Goal: Information Seeking & Learning: Check status

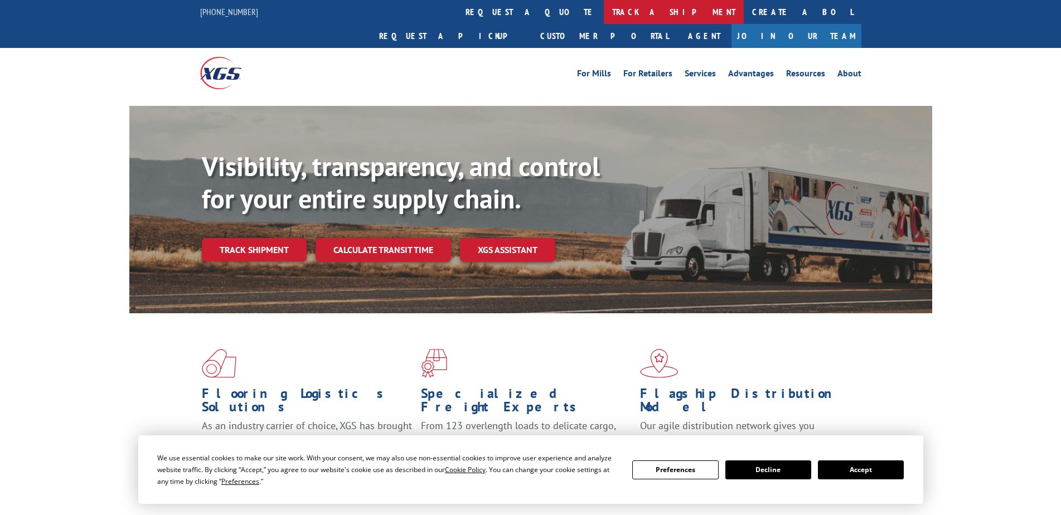
click at [604, 12] on link "track a shipment" at bounding box center [674, 12] width 140 height 24
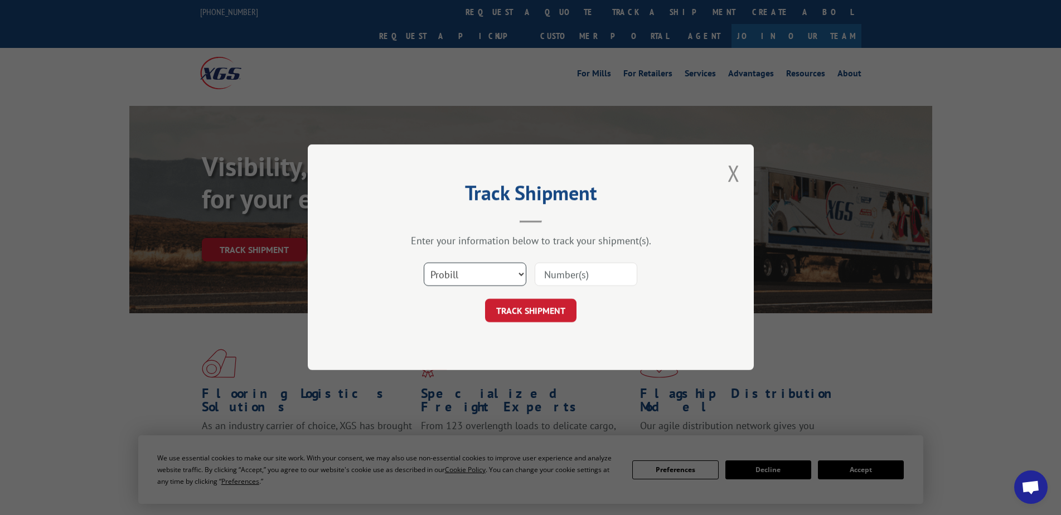
click at [506, 281] on select "Select category... Probill BOL PO" at bounding box center [475, 274] width 103 height 23
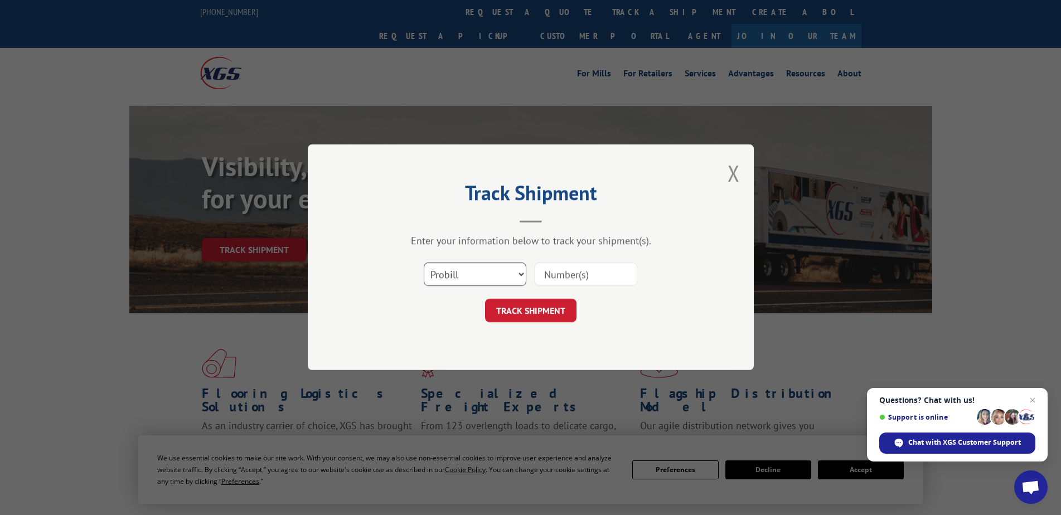
select select "bol"
click at [424, 263] on select "Select category... Probill BOL PO" at bounding box center [475, 274] width 103 height 23
click at [567, 271] on input at bounding box center [586, 274] width 103 height 23
paste input "2849853"
type input "2849853"
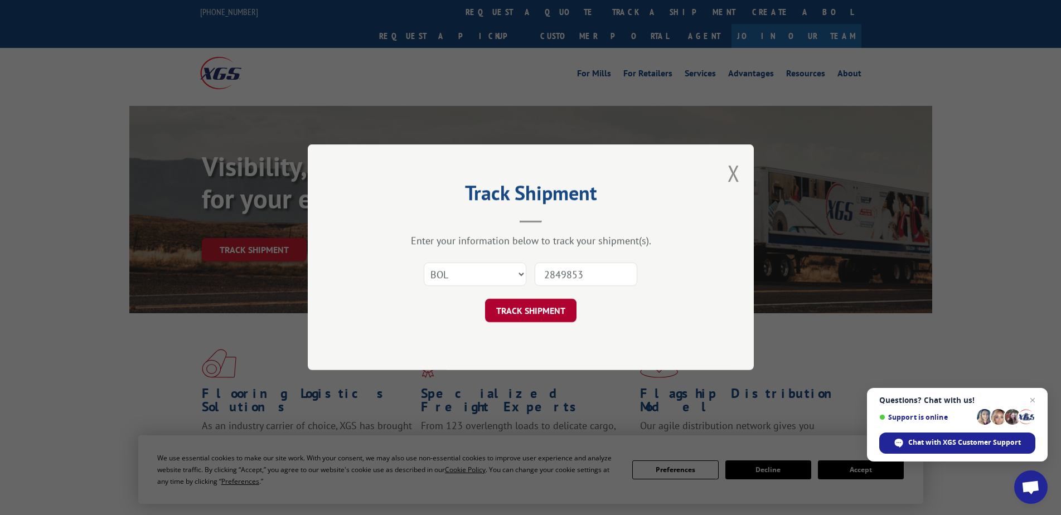
click at [550, 309] on button "TRACK SHIPMENT" at bounding box center [530, 310] width 91 height 23
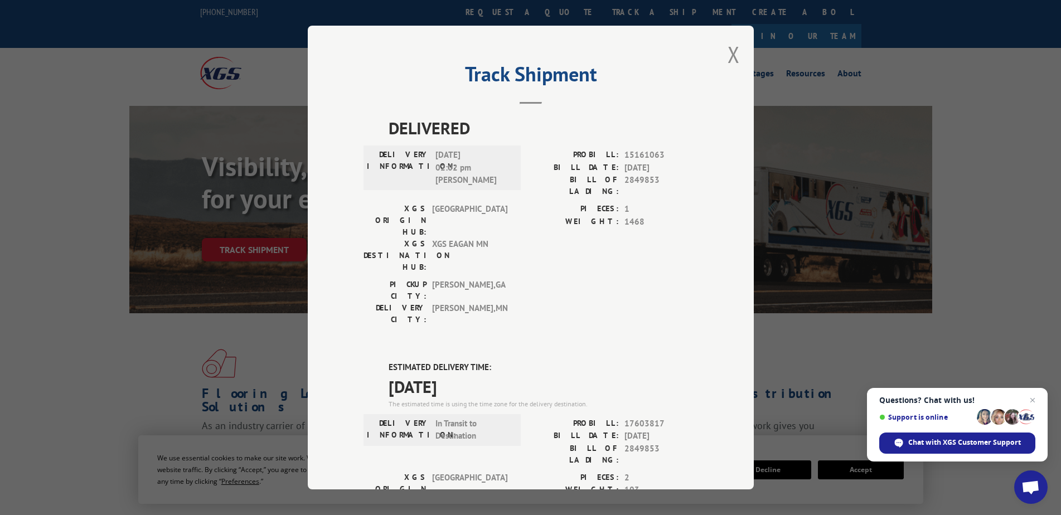
scroll to position [56, 0]
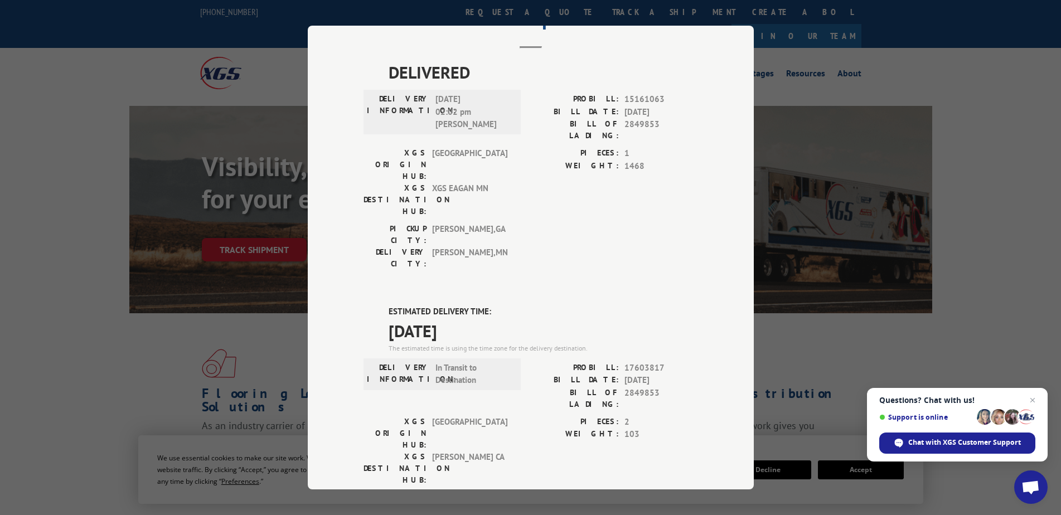
click at [895, 40] on div "Track Shipment DELIVERED DELIVERY INFORMATION: 07/06/2023 02:02 pm Velazovez PR…" at bounding box center [530, 257] width 1061 height 515
click at [115, 40] on div "Track Shipment DELIVERED DELIVERY INFORMATION: 07/06/2023 02:02 pm Velazovez PR…" at bounding box center [530, 257] width 1061 height 515
click at [525, 50] on div "Track Shipment DELIVERED DELIVERY INFORMATION: 07/06/2023 02:02 pm Velazovez PR…" at bounding box center [531, 258] width 446 height 464
click at [956, 80] on div "Track Shipment DELIVERED DELIVERY INFORMATION: 07/06/2023 02:02 pm Velazovez PR…" at bounding box center [530, 257] width 1061 height 515
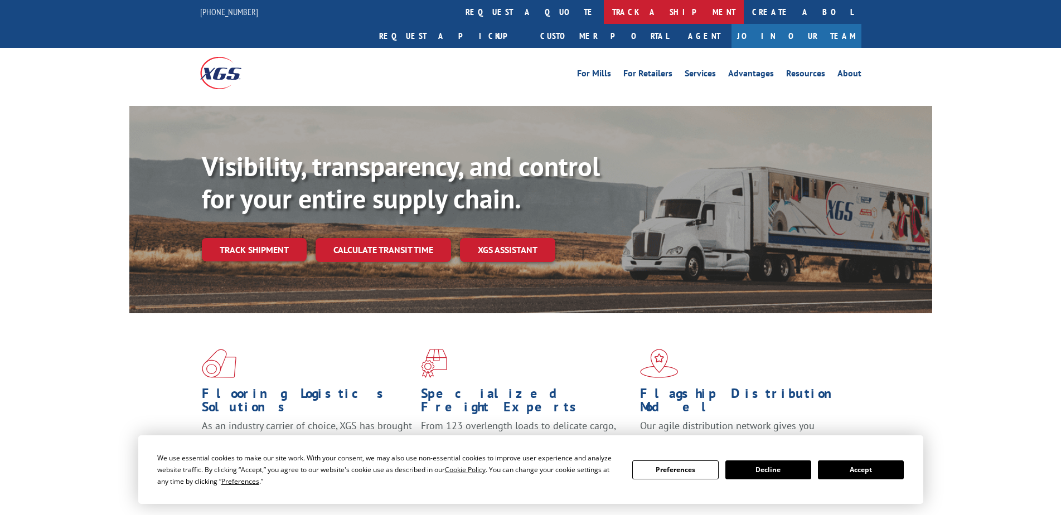
click at [604, 14] on link "track a shipment" at bounding box center [674, 12] width 140 height 24
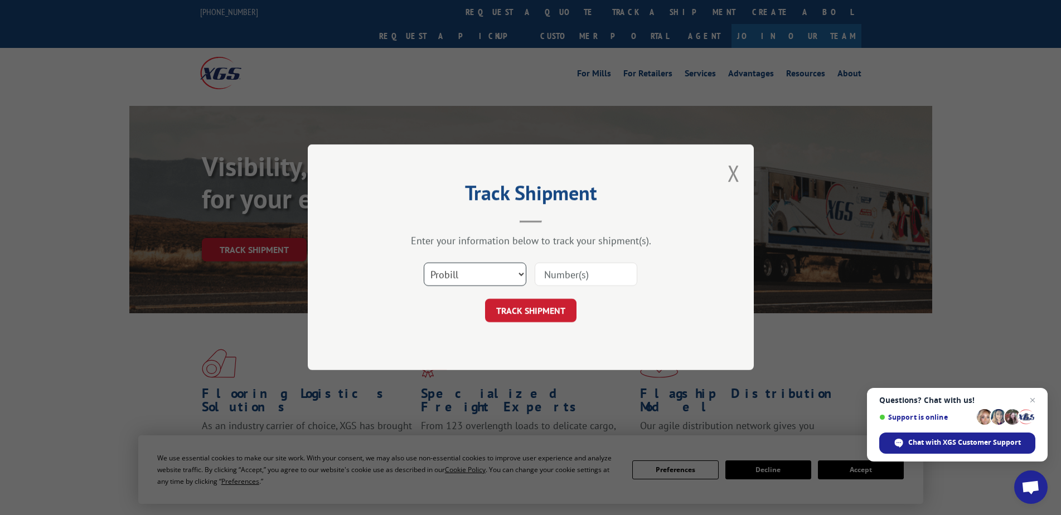
click at [503, 278] on select "Select category... Probill BOL PO" at bounding box center [475, 274] width 103 height 23
select select "bol"
click at [424, 263] on select "Select category... Probill BOL PO" at bounding box center [475, 274] width 103 height 23
click at [578, 275] on input at bounding box center [586, 274] width 103 height 23
paste input "3372635"
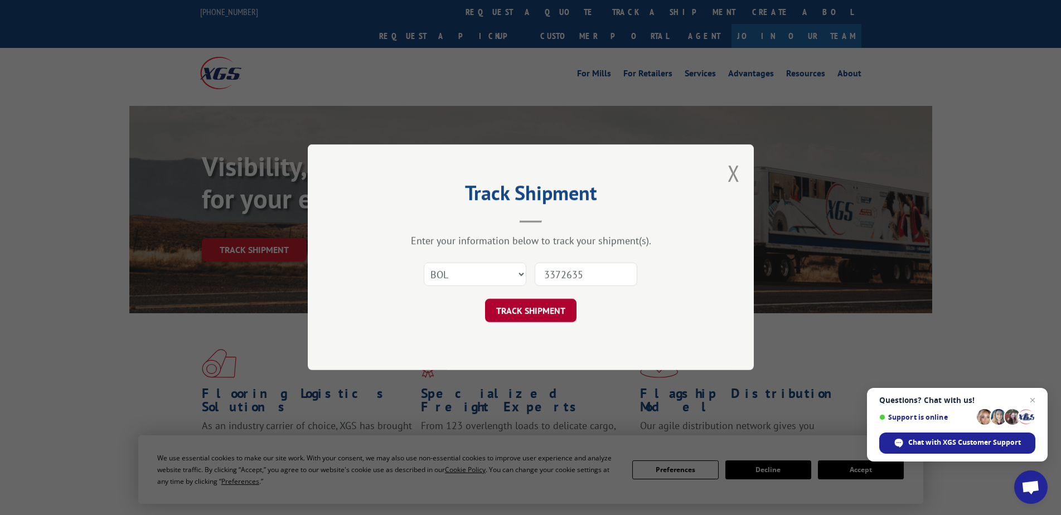
type input "3372635"
click at [545, 316] on button "TRACK SHIPMENT" at bounding box center [530, 310] width 91 height 23
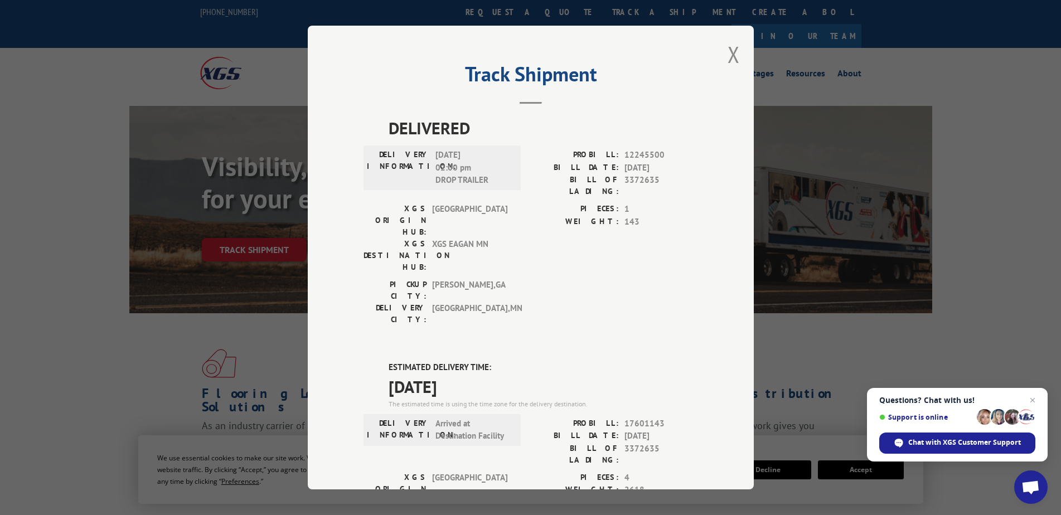
click at [860, 322] on div "Track Shipment DELIVERED DELIVERY INFORMATION: [DATE] 02:00 pm DROP TRAILER PRO…" at bounding box center [530, 257] width 1061 height 515
click at [731, 51] on button "Close modal" at bounding box center [733, 55] width 12 height 30
